Goal: Check status: Check status

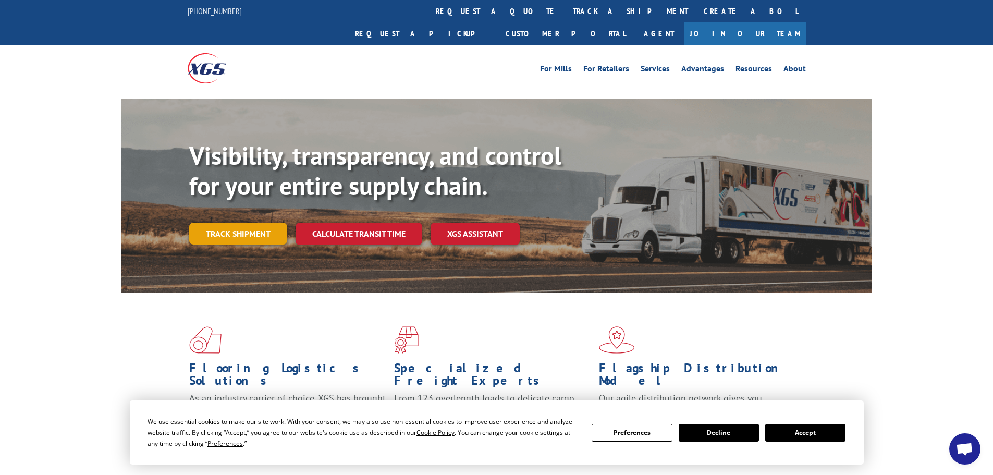
click at [242, 222] on link "Track shipment" at bounding box center [238, 233] width 98 height 22
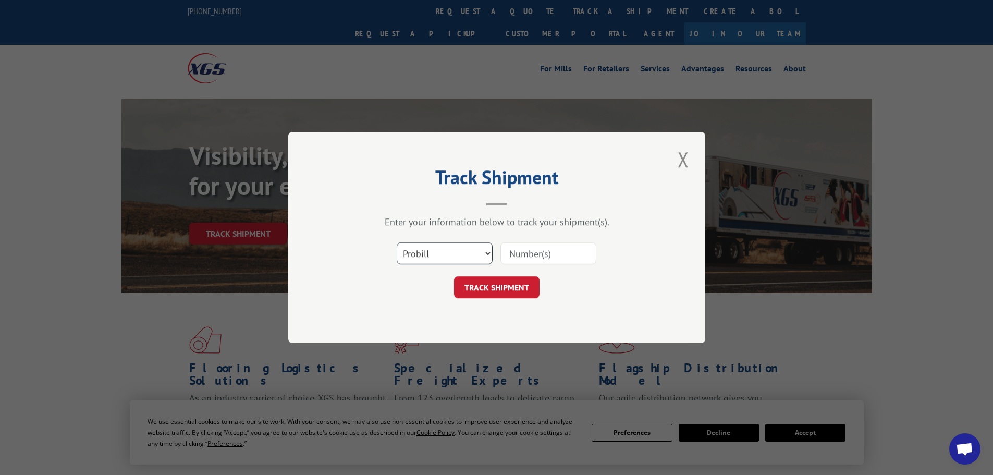
click at [434, 252] on select "Select category... Probill BOL PO" at bounding box center [445, 253] width 96 height 22
select select "bol"
click at [397, 242] on select "Select category... Probill BOL PO" at bounding box center [445, 253] width 96 height 22
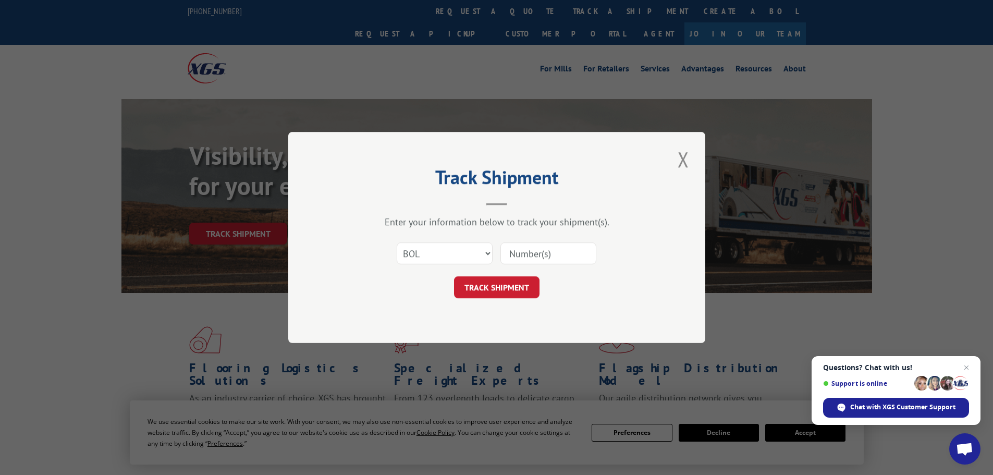
click at [513, 254] on input at bounding box center [548, 253] width 96 height 22
paste input "4913905"
type input "4913905"
click at [510, 285] on button "TRACK SHIPMENT" at bounding box center [496, 287] width 85 height 22
